Goal: Task Accomplishment & Management: Use online tool/utility

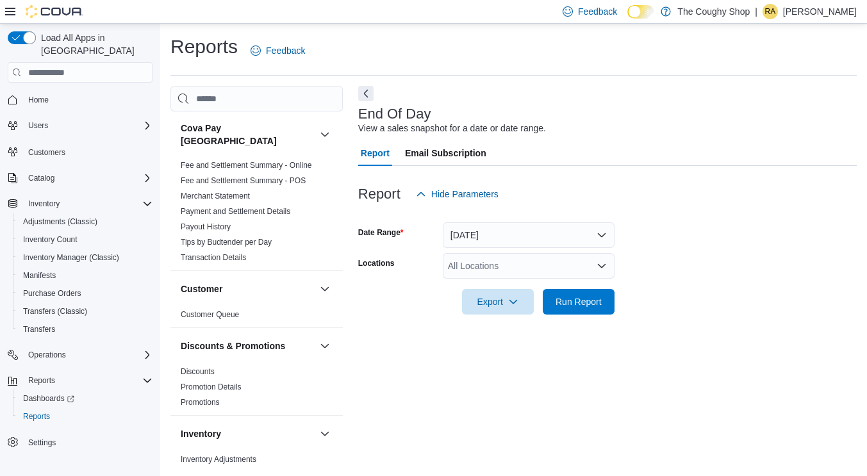
scroll to position [3, 0]
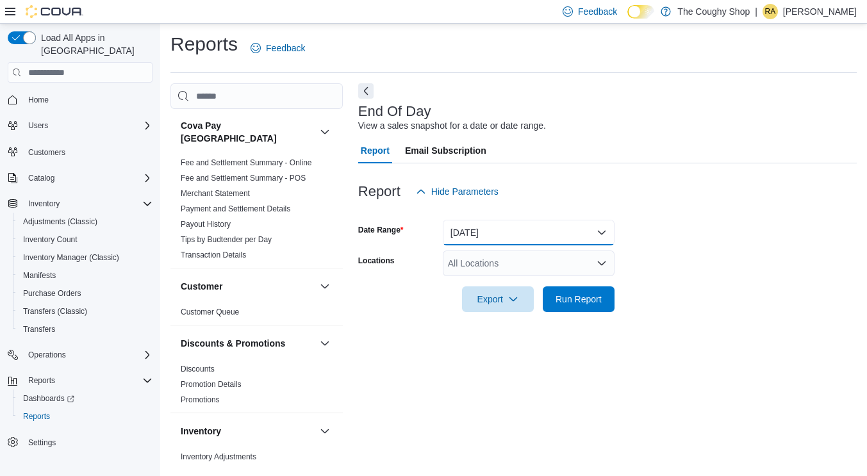
click at [515, 231] on button "[DATE]" at bounding box center [529, 233] width 172 height 26
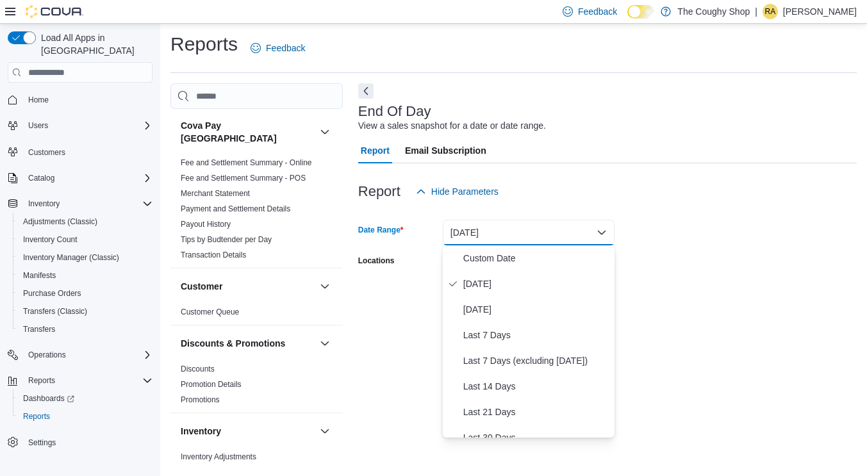
click at [557, 189] on div "Report Hide Parameters" at bounding box center [607, 192] width 499 height 26
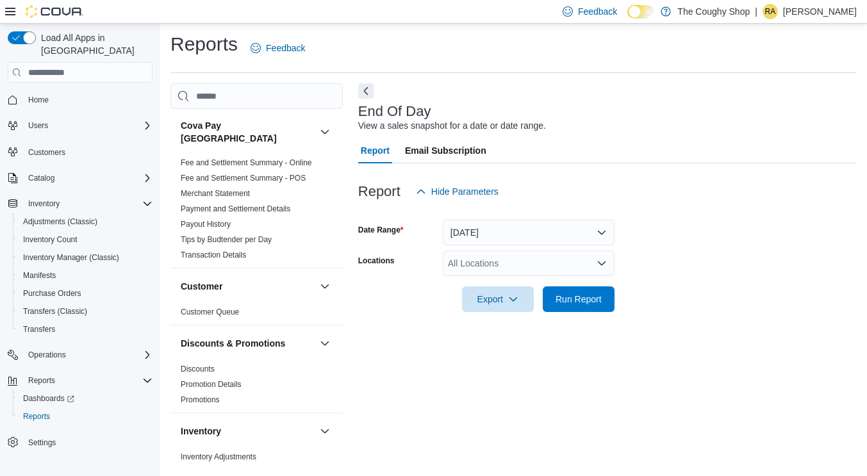
click at [493, 268] on div "All Locations" at bounding box center [529, 264] width 172 height 26
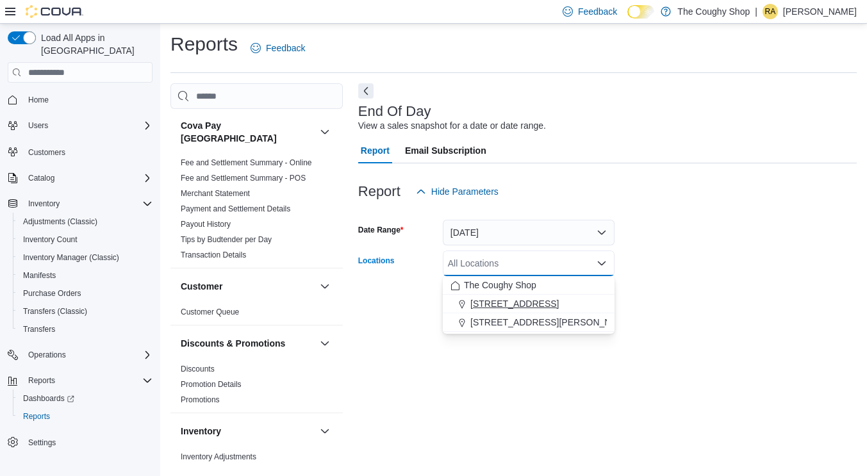
click at [504, 303] on span "[STREET_ADDRESS]" at bounding box center [514, 303] width 88 height 13
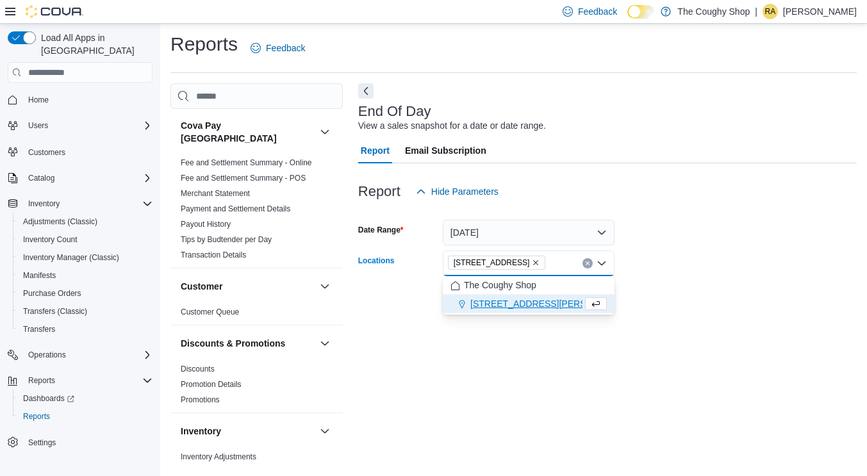
drag, startPoint x: 734, startPoint y: 260, endPoint x: 727, endPoint y: 261, distance: 7.7
click at [736, 261] on form "Date Range [DATE] Locations [STREET_ADDRESS] Combo box. Selected. [STREET_ADDRE…" at bounding box center [607, 258] width 499 height 108
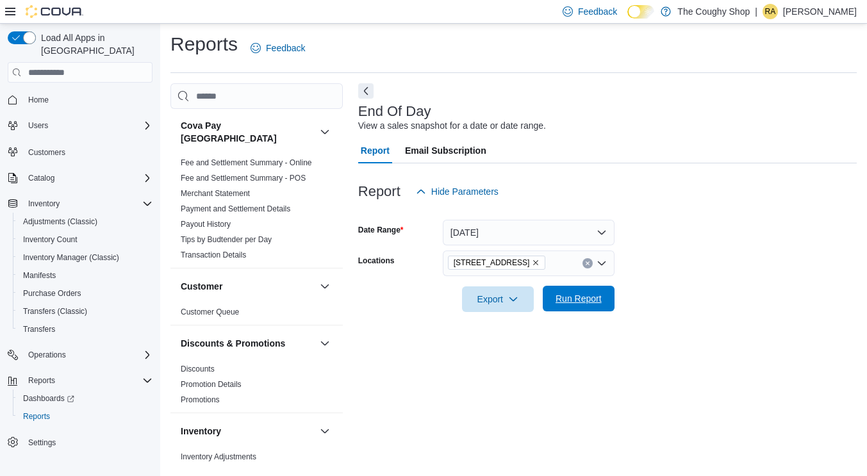
click at [594, 295] on span "Run Report" at bounding box center [579, 298] width 46 height 13
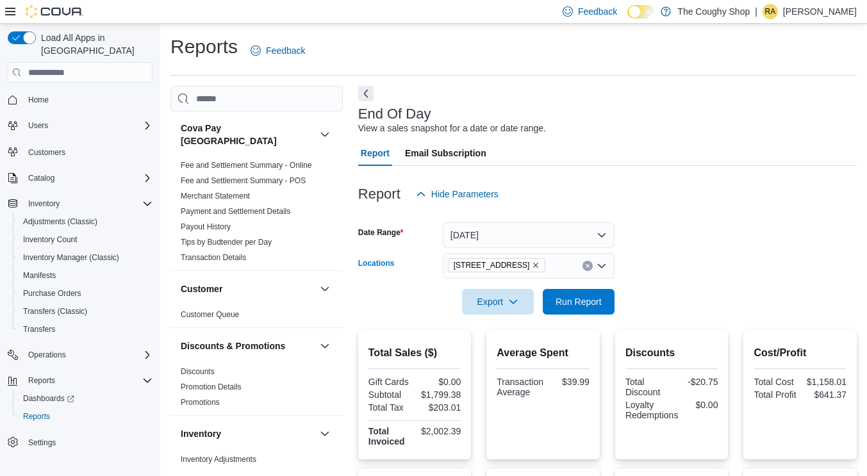
click at [536, 263] on icon "Remove 3885 Sherwood Drive from selection in this group" at bounding box center [536, 265] width 8 height 8
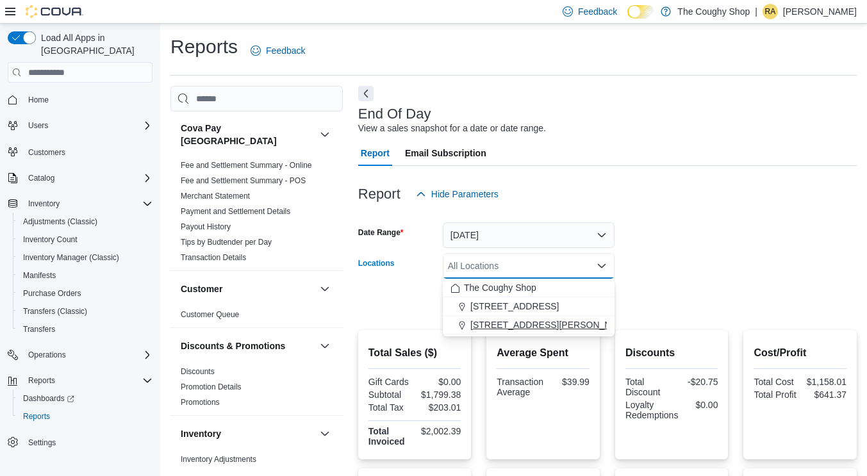
click at [507, 321] on span "[STREET_ADDRESS][PERSON_NAME]" at bounding box center [551, 324] width 163 height 13
click at [743, 247] on form "Date Range [DATE] Locations [STREET_ADDRESS][PERSON_NAME] Combo box. Selected. …" at bounding box center [607, 261] width 499 height 108
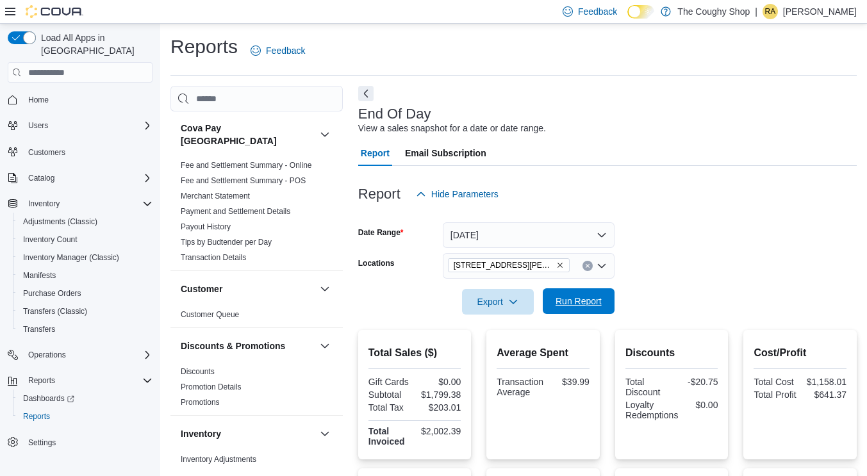
click at [582, 304] on span "Run Report" at bounding box center [579, 301] width 46 height 13
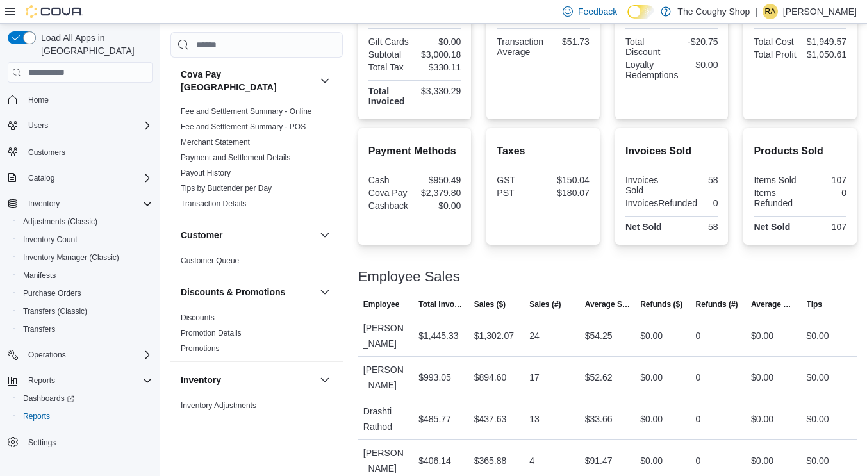
scroll to position [356, 0]
